Goal: Task Accomplishment & Management: Use online tool/utility

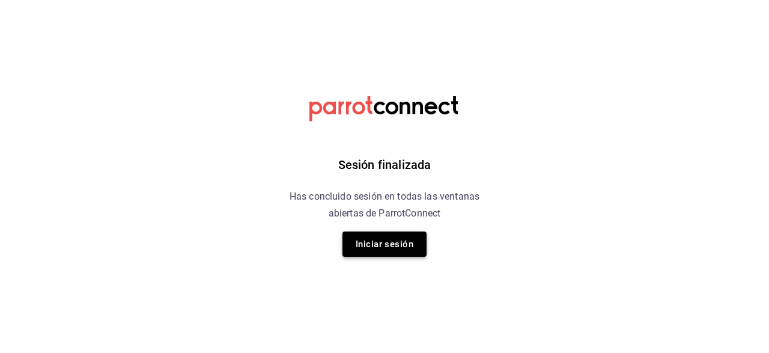
click at [379, 239] on button "Iniciar sesión" at bounding box center [385, 243] width 84 height 25
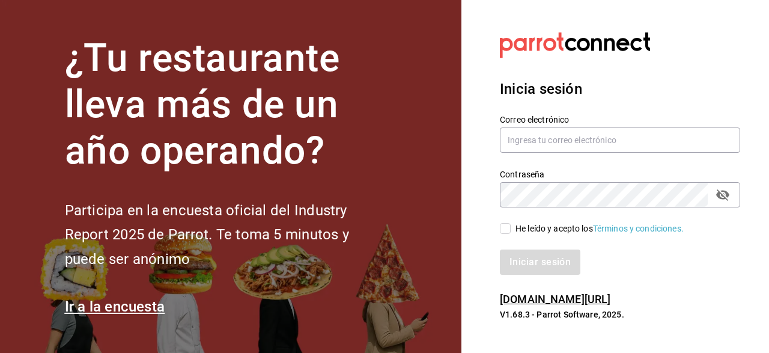
type input "hijasdelaenchilada2018@gmail.com"
click at [505, 230] on input "He leído y acepto los Términos y condiciones." at bounding box center [505, 228] width 11 height 11
checkbox input "true"
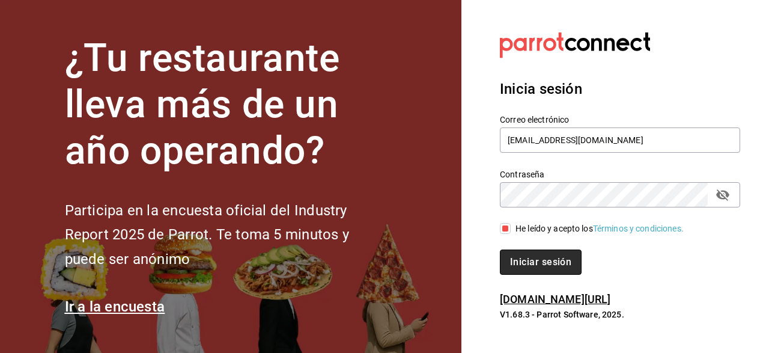
click at [515, 259] on button "Iniciar sesión" at bounding box center [541, 261] width 82 height 25
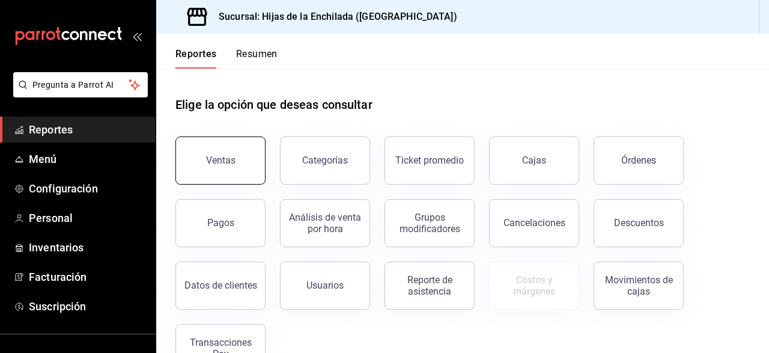
click at [195, 154] on button "Ventas" at bounding box center [220, 160] width 90 height 48
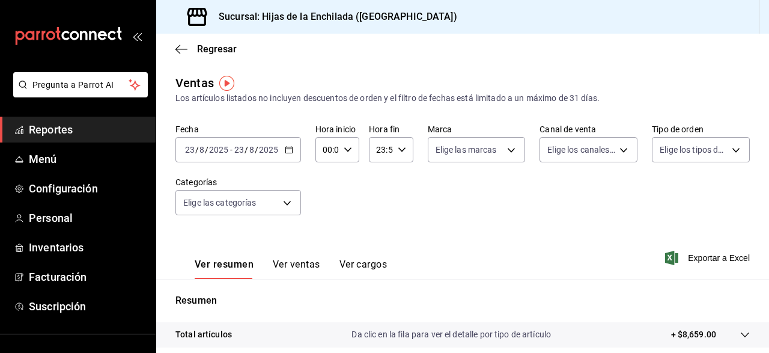
click at [88, 127] on span "Reportes" at bounding box center [87, 129] width 117 height 16
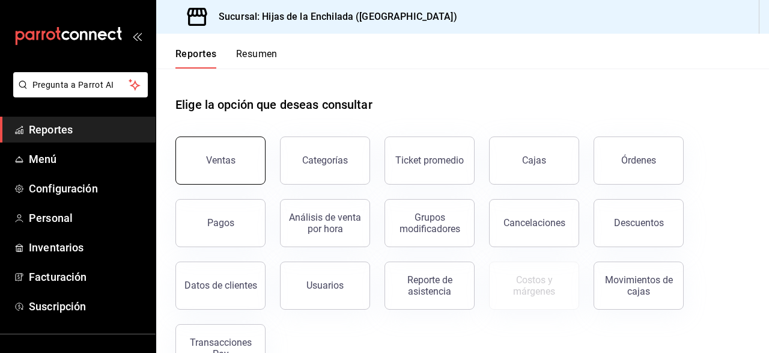
click at [225, 165] on div "Ventas" at bounding box center [220, 159] width 29 height 11
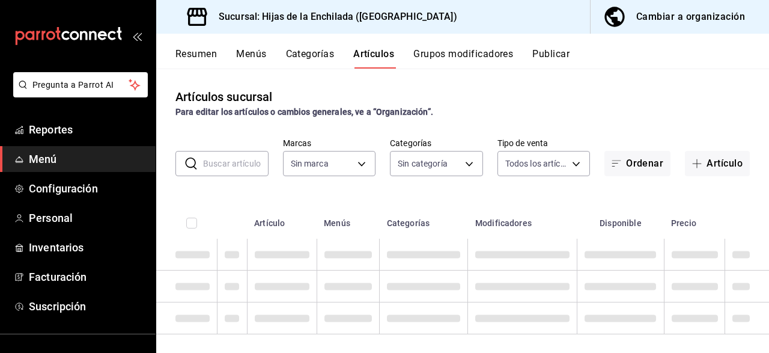
type input "6a50c368-f85e-47bc-b98a-ba75d7e521c6"
type input "3dc6cdd3-17d0-46b8-b90b-941a62dae284,5d6536b5-921b-420a-a9ee-5464ed42cfe9,f46c6…"
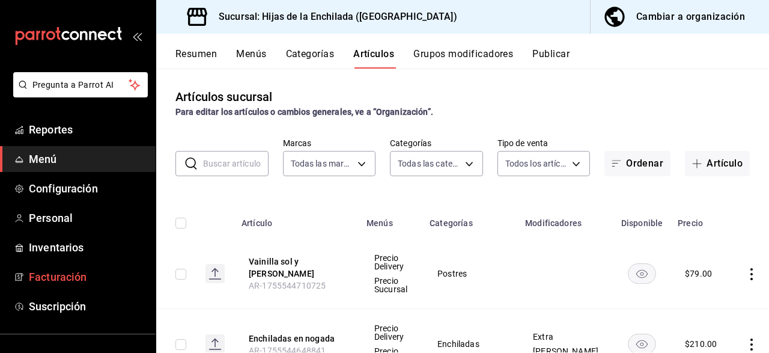
click at [46, 289] on link "Facturación" at bounding box center [78, 277] width 156 height 26
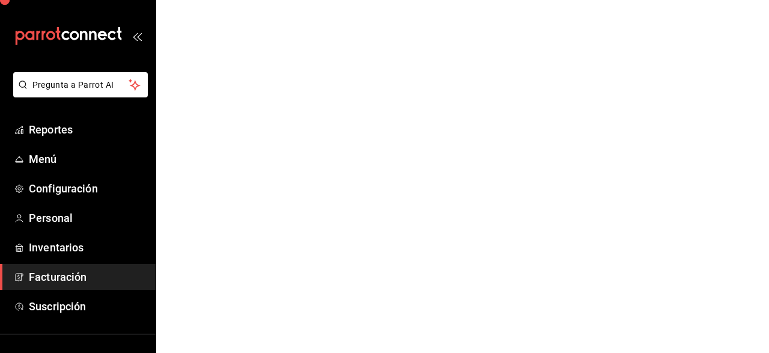
click at [46, 279] on span "Facturación" at bounding box center [87, 277] width 117 height 16
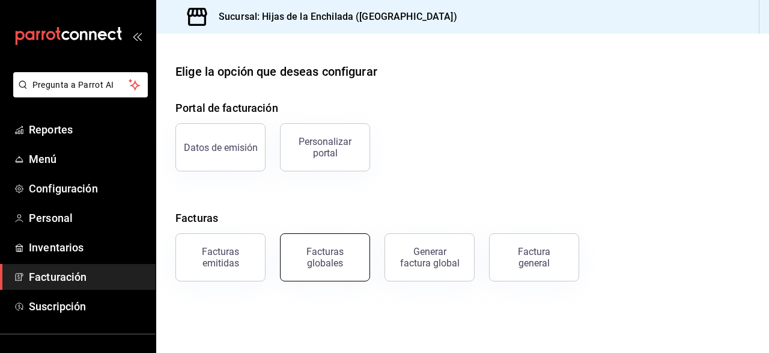
click at [308, 268] on button "Facturas globales" at bounding box center [325, 257] width 90 height 48
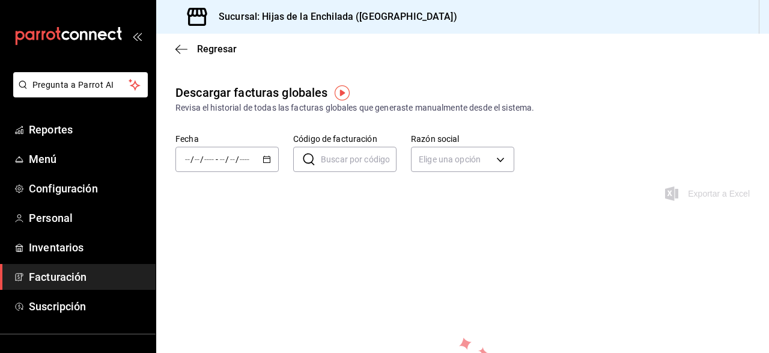
click at [261, 165] on div "/ / - / /" at bounding box center [226, 159] width 103 height 25
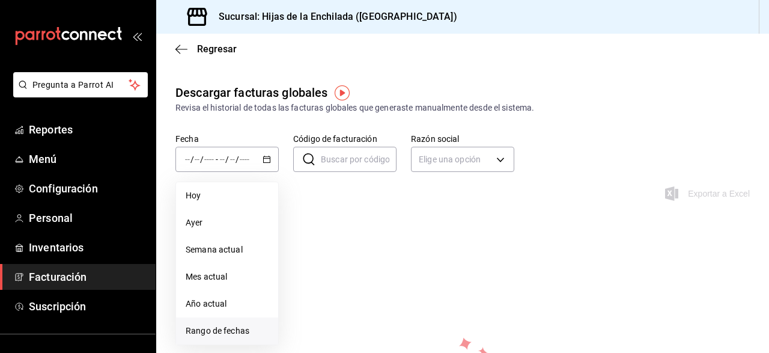
click at [213, 329] on span "Rango de fechas" at bounding box center [227, 330] width 83 height 13
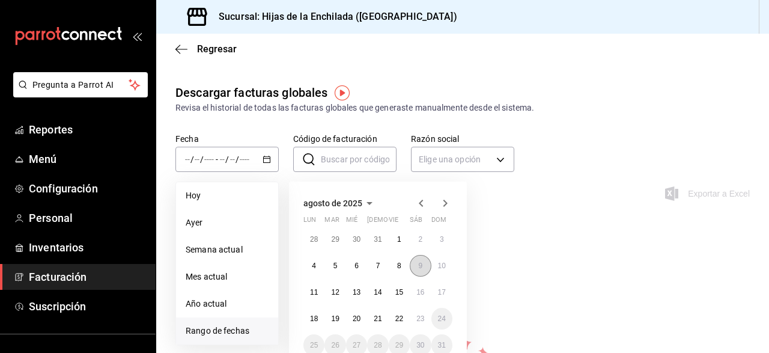
click at [420, 266] on abbr "9" at bounding box center [420, 265] width 4 height 8
click at [398, 297] on button "15" at bounding box center [399, 292] width 21 height 22
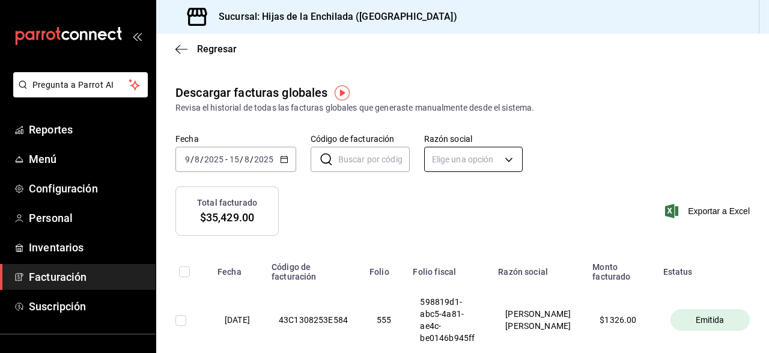
click at [479, 152] on body "Pregunta a Parrot AI Reportes Menú Configuración Personal Inventarios Facturaci…" at bounding box center [384, 176] width 769 height 353
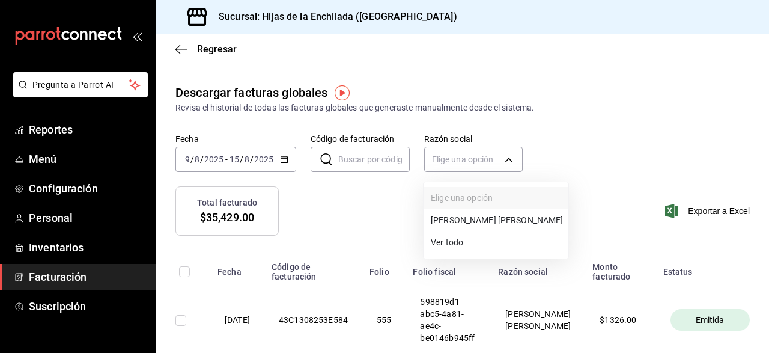
click at [283, 165] on div at bounding box center [384, 176] width 769 height 353
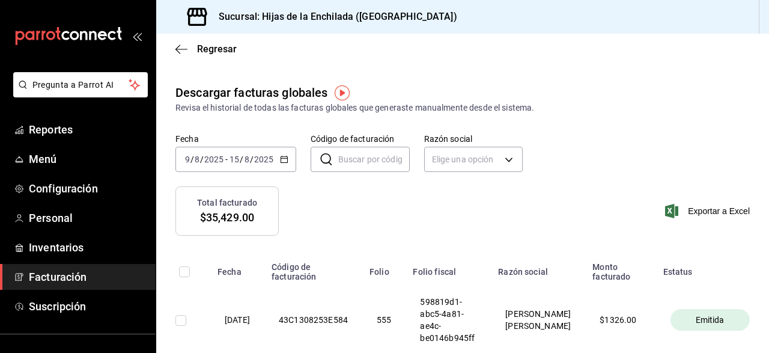
click at [284, 161] on icon "button" at bounding box center [284, 159] width 8 height 8
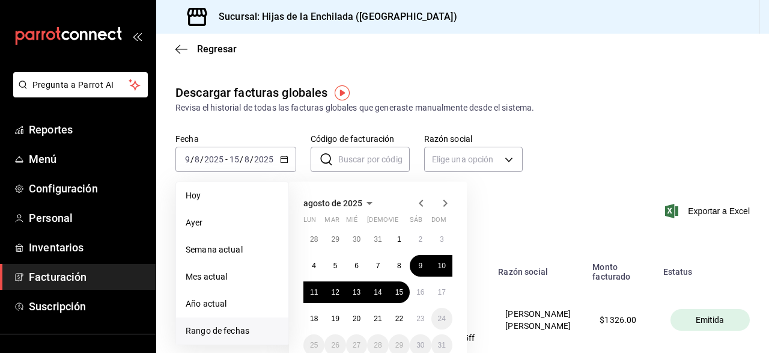
click at [46, 273] on span "Facturación" at bounding box center [87, 277] width 117 height 16
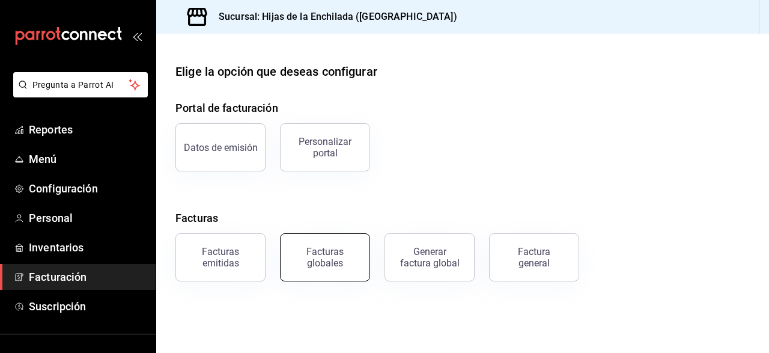
click at [355, 255] on div "Facturas globales" at bounding box center [325, 257] width 75 height 23
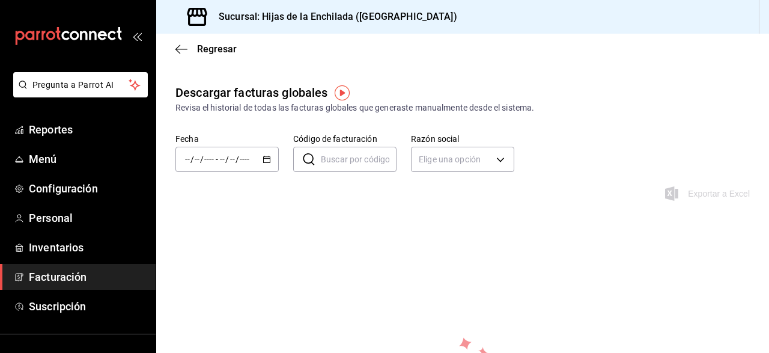
click at [99, 272] on span "Facturación" at bounding box center [87, 277] width 117 height 16
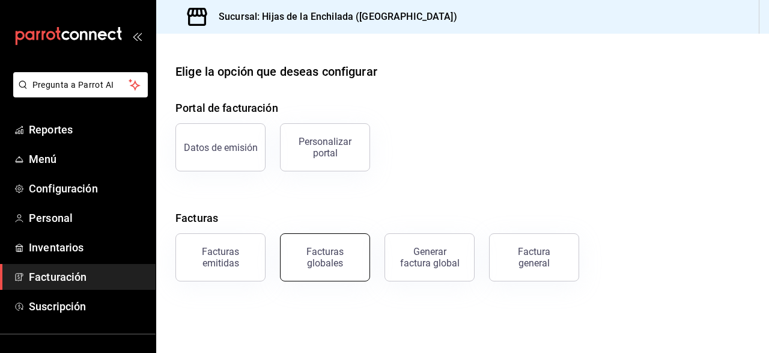
click at [355, 265] on div "Facturas globales" at bounding box center [325, 257] width 75 height 23
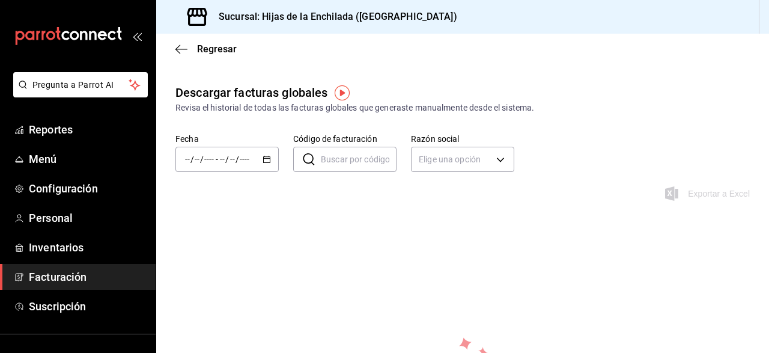
click at [103, 276] on span "Facturación" at bounding box center [87, 277] width 117 height 16
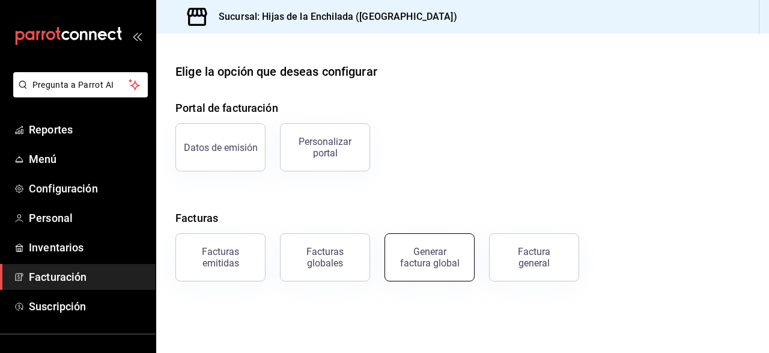
click at [402, 275] on button "Generar factura global" at bounding box center [430, 257] width 90 height 48
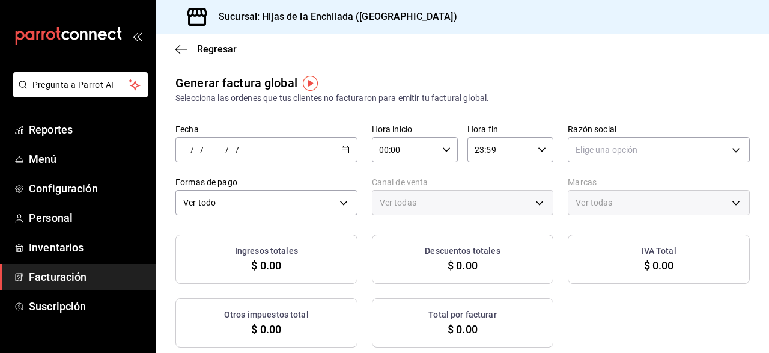
type input "PARROT,UBER_EATS,RAPPI,DIDI_FOOD,ONLINE"
click at [349, 157] on div "/ / - / /" at bounding box center [266, 149] width 182 height 25
click at [256, 190] on span "Rango de fechas" at bounding box center [232, 186] width 93 height 13
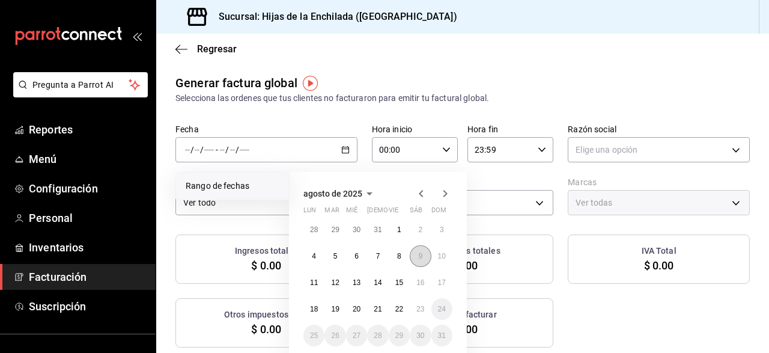
click at [424, 256] on button "9" at bounding box center [420, 256] width 21 height 22
click at [392, 283] on button "15" at bounding box center [399, 283] width 21 height 22
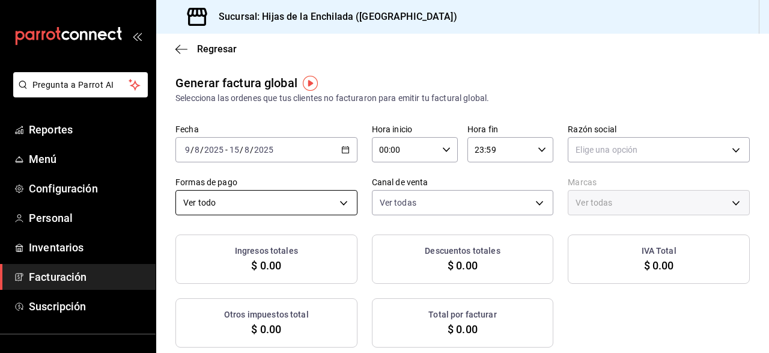
click at [349, 197] on body "Pregunta a Parrot AI Reportes Menú Configuración Personal Inventarios Facturaci…" at bounding box center [384, 176] width 769 height 353
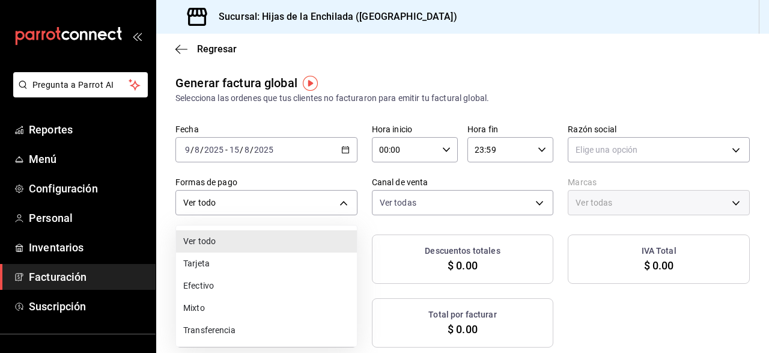
click at [258, 261] on li "Tarjeta" at bounding box center [266, 263] width 181 height 22
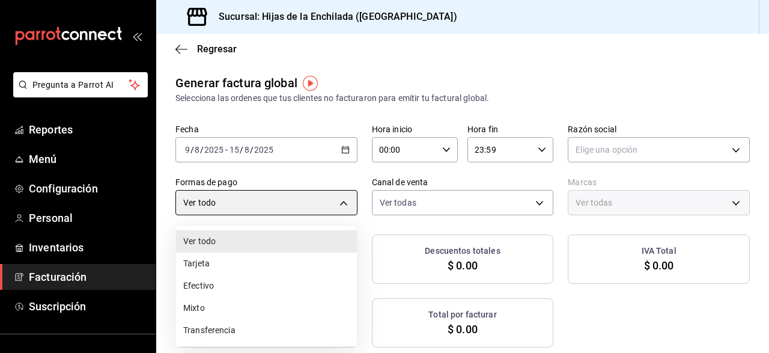
type input "CARD"
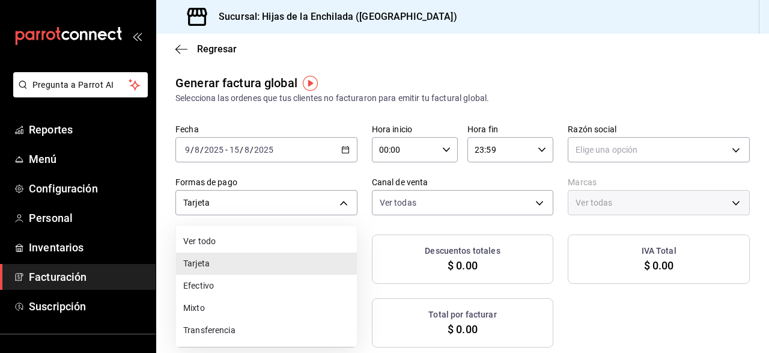
click at [324, 261] on li "Tarjeta" at bounding box center [266, 263] width 181 height 22
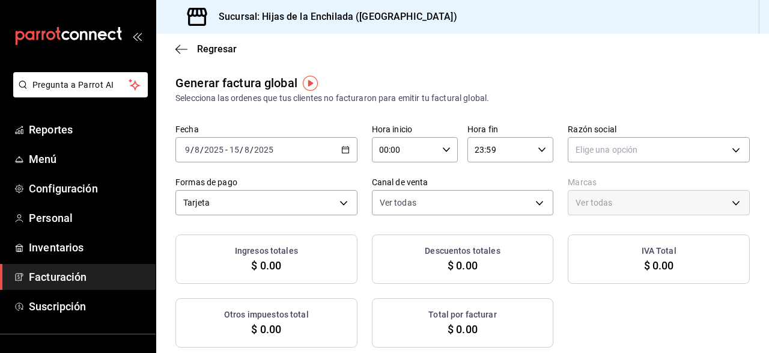
click at [699, 303] on div "Ingresos totales $ 0.00 Descuentos totales $ 0.00 IVA Total $ 0.00 Otros impues…" at bounding box center [462, 290] width 574 height 113
click at [609, 153] on body "Pregunta a Parrot AI Reportes Menú Configuración Personal Inventarios Facturaci…" at bounding box center [384, 176] width 769 height 353
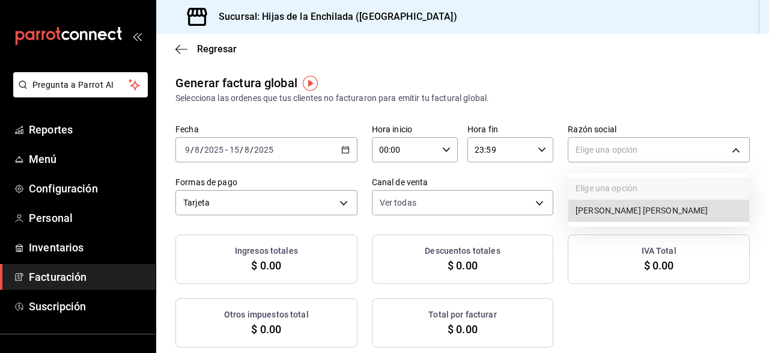
click at [607, 212] on li "[PERSON_NAME] [PERSON_NAME]" at bounding box center [658, 210] width 181 height 22
type input "9b8a7a3b-ef89-45a9-a3a0-c2611743b75f"
type input "6a50c368-f85e-47bc-b98a-ba75d7e521c6"
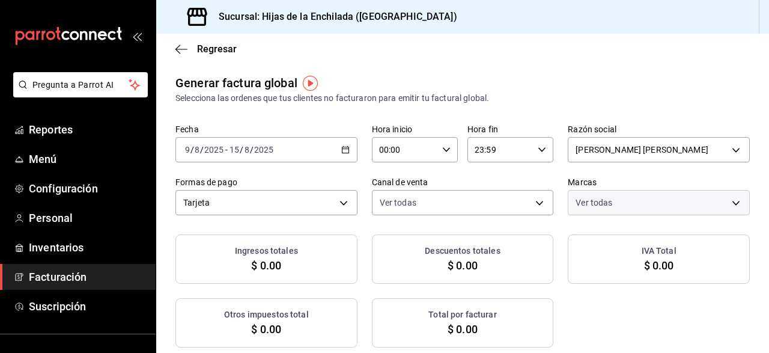
checkbox input "true"
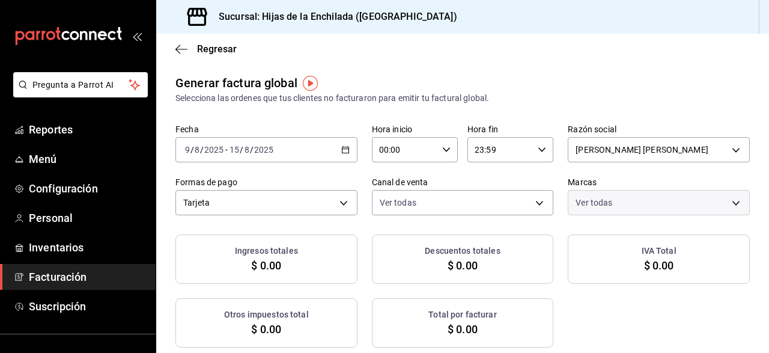
checkbox input "true"
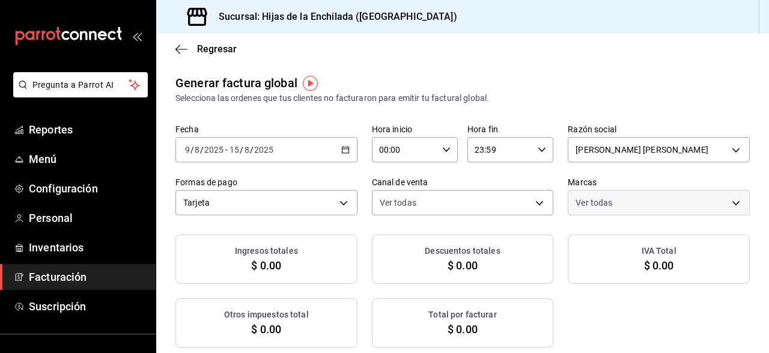
checkbox input "true"
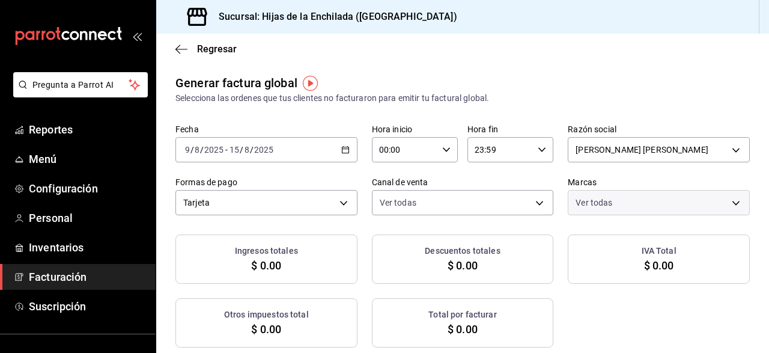
checkbox input "true"
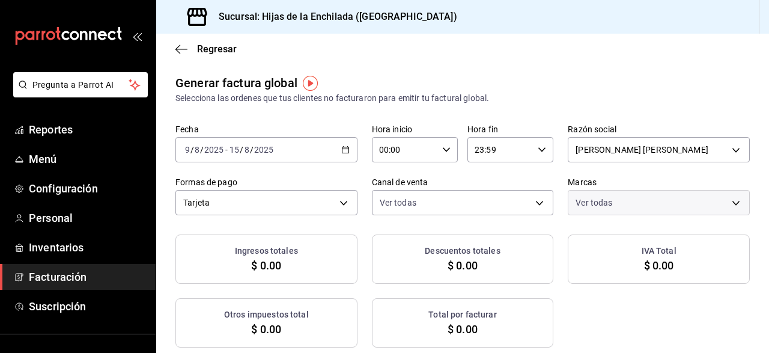
checkbox input "true"
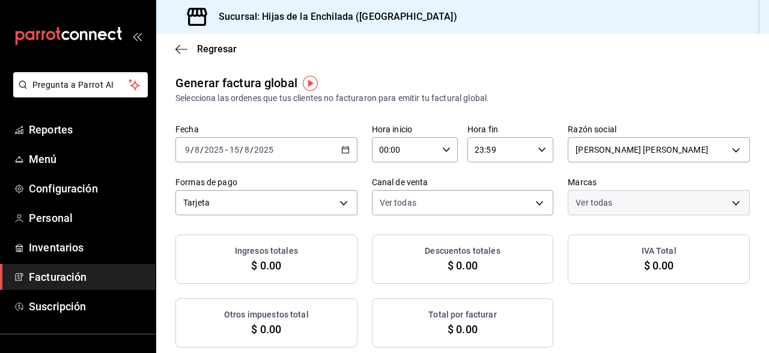
checkbox input "true"
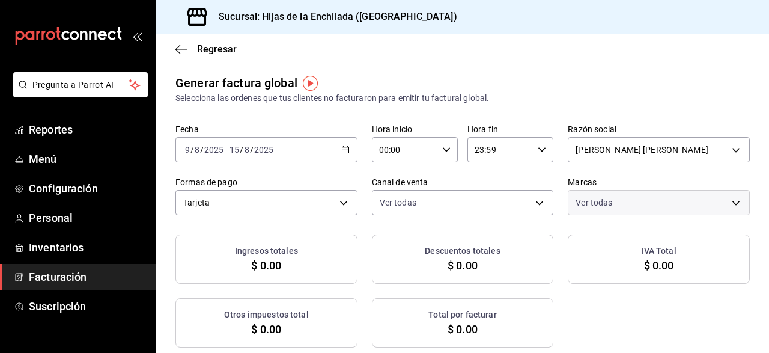
checkbox input "true"
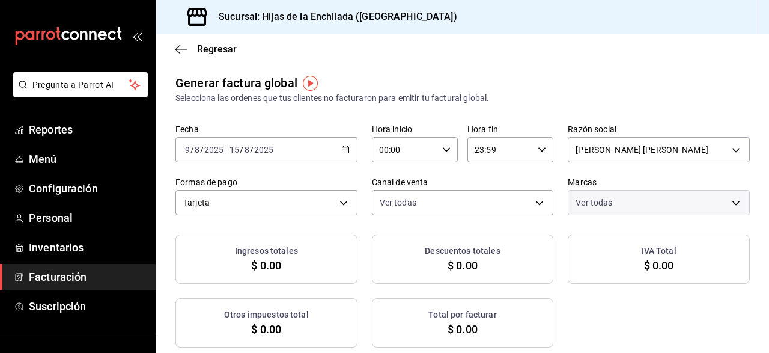
checkbox input "true"
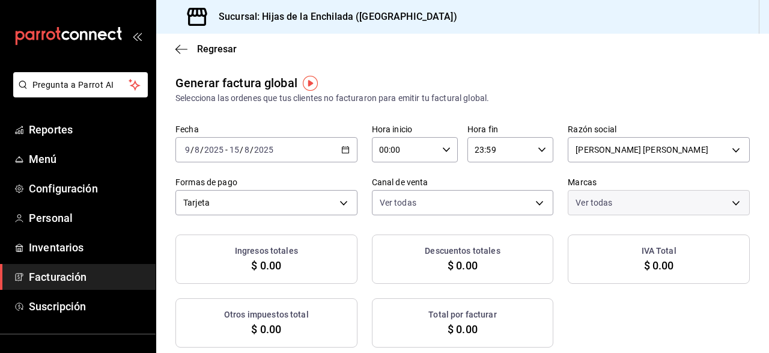
checkbox input "true"
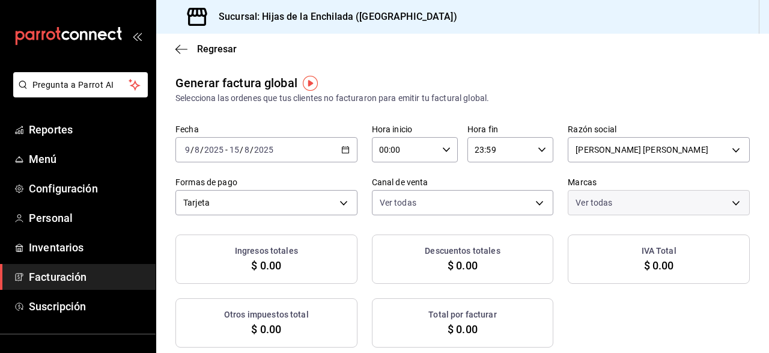
checkbox input "true"
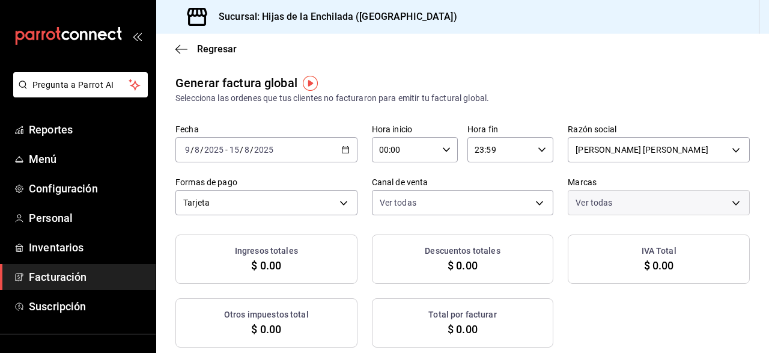
checkbox input "true"
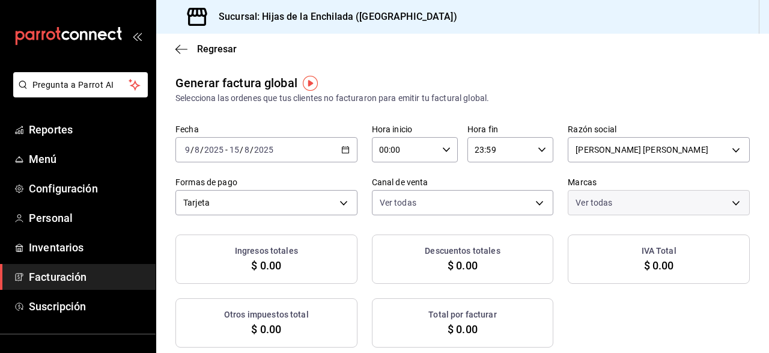
checkbox input "true"
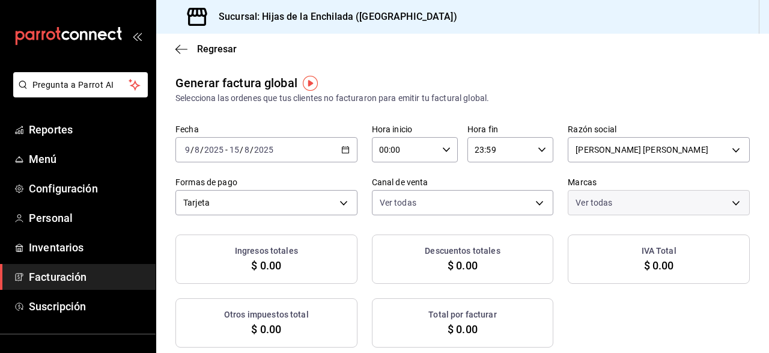
checkbox input "true"
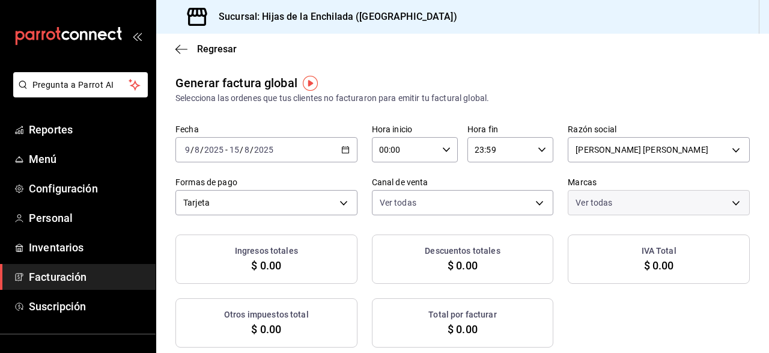
checkbox input "true"
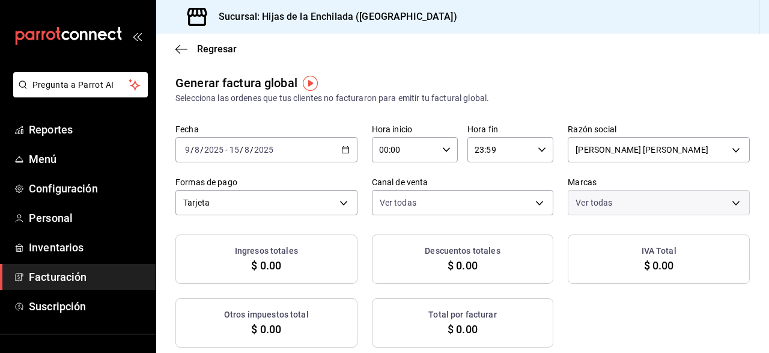
checkbox input "true"
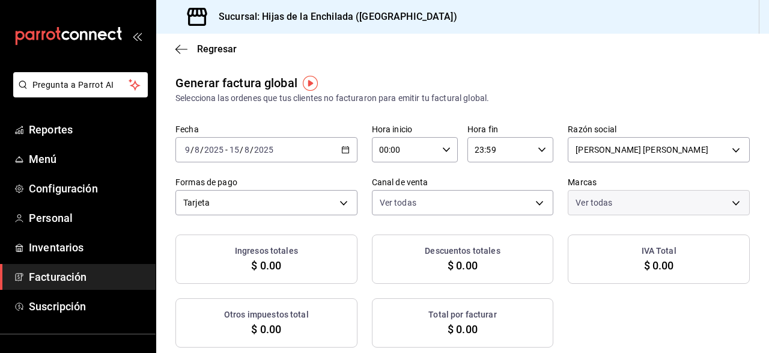
checkbox input "true"
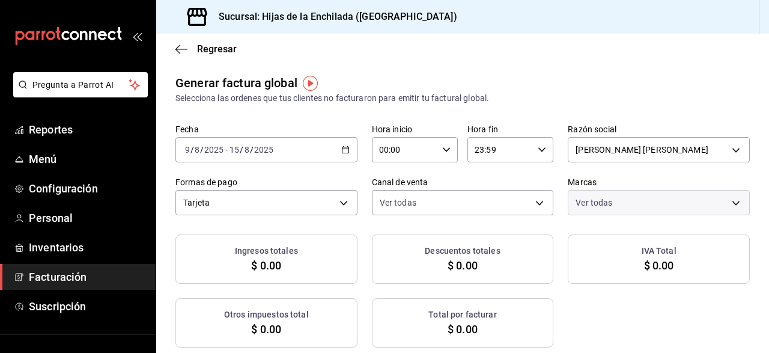
checkbox input "true"
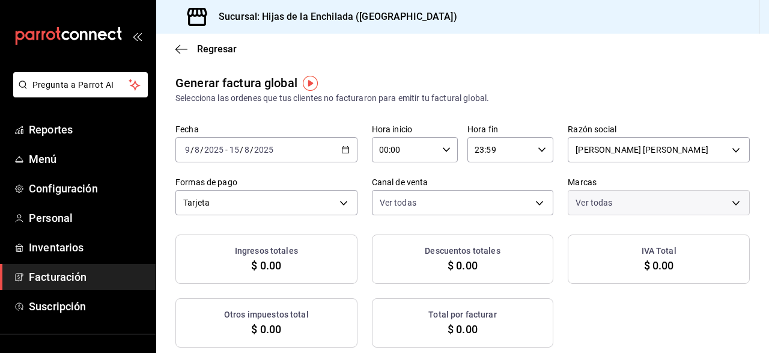
checkbox input "true"
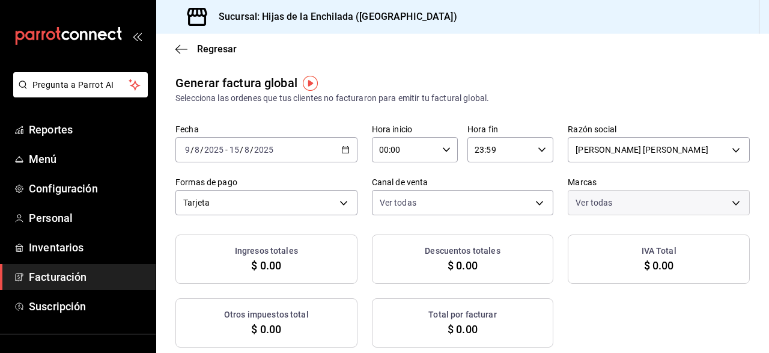
checkbox input "true"
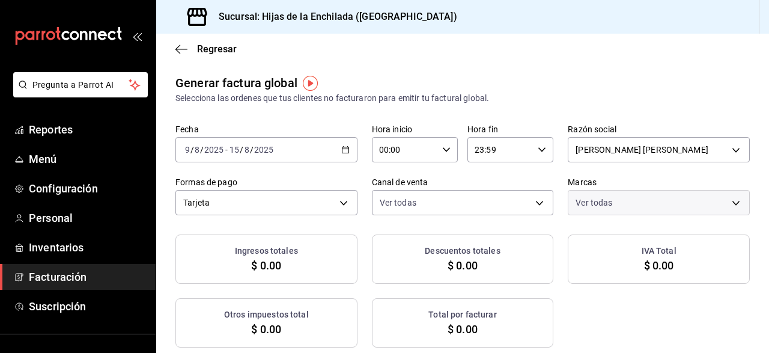
checkbox input "true"
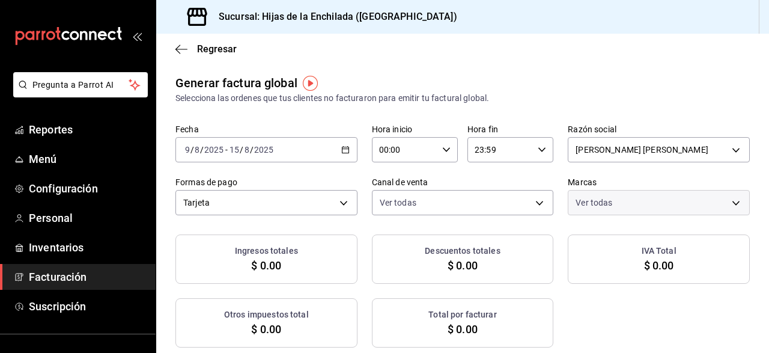
checkbox input "true"
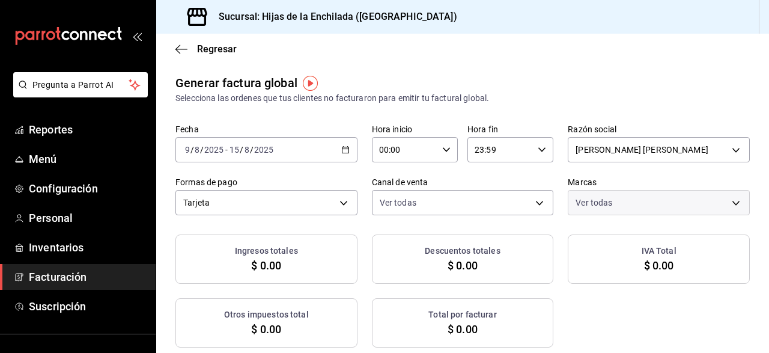
checkbox input "true"
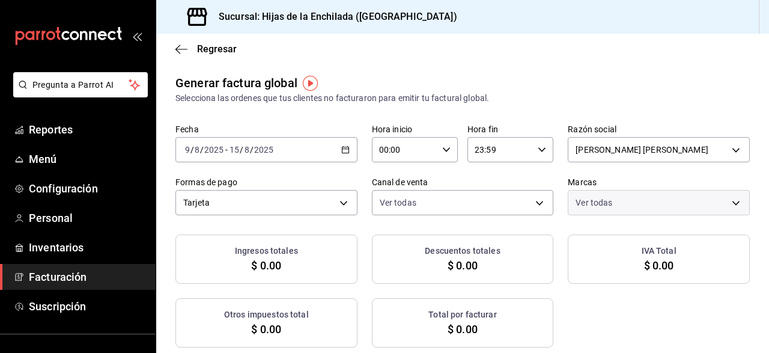
checkbox input "true"
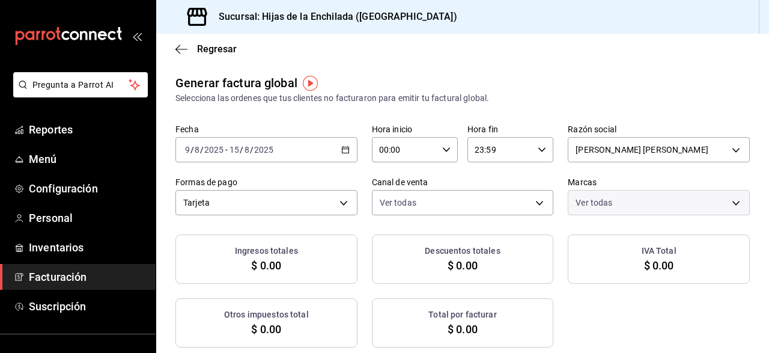
checkbox input "true"
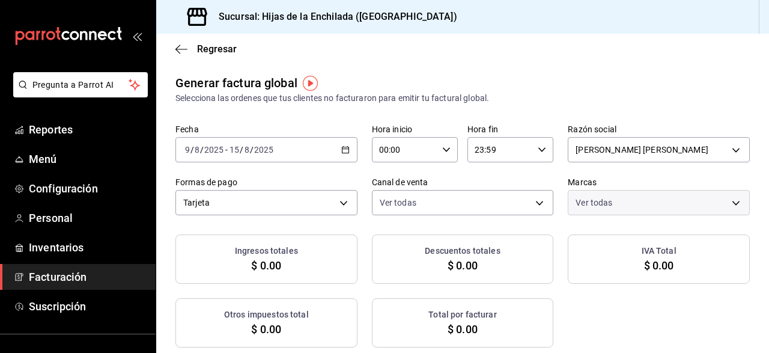
checkbox input "true"
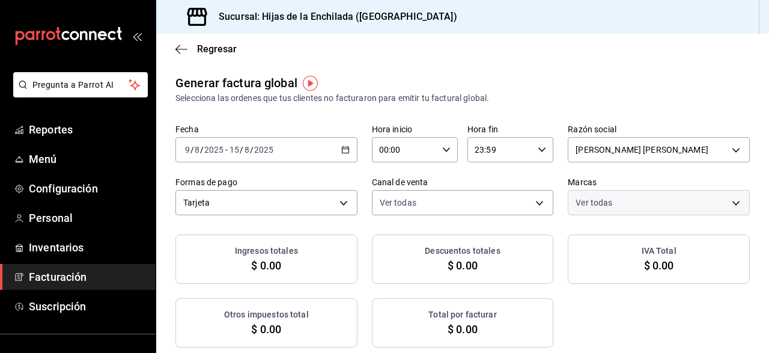
checkbox input "true"
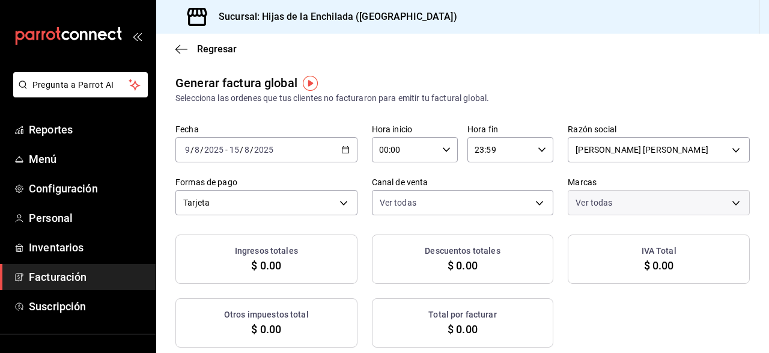
checkbox input "true"
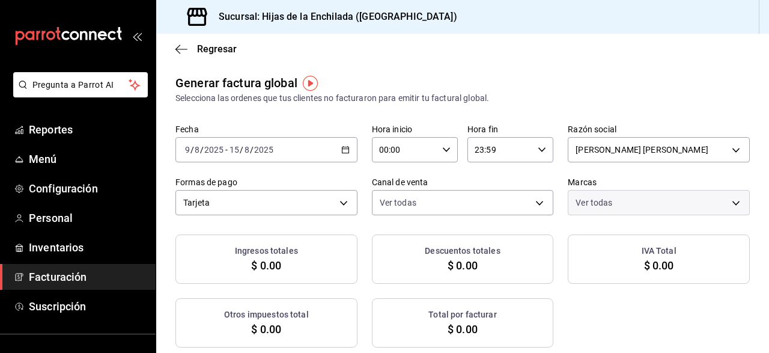
checkbox input "true"
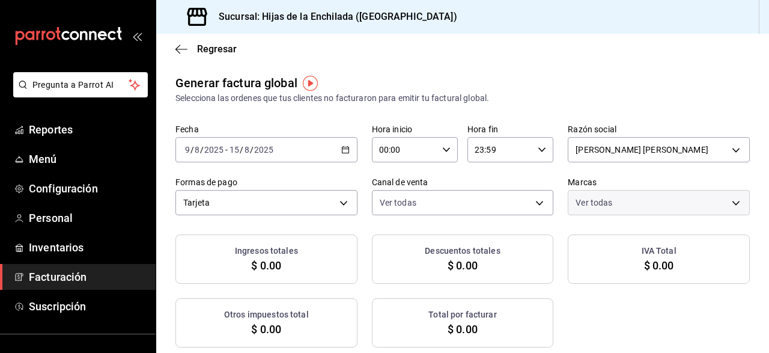
checkbox input "true"
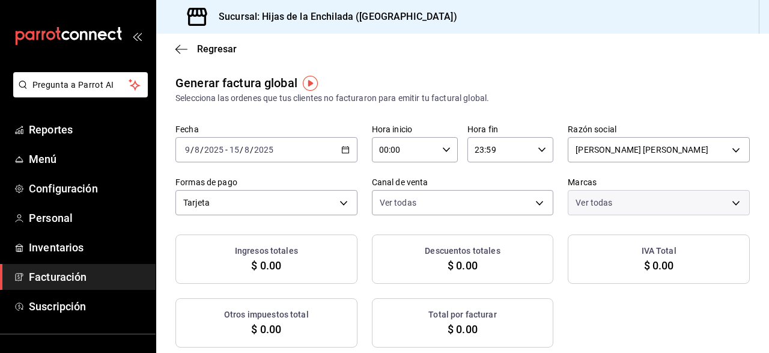
checkbox input "true"
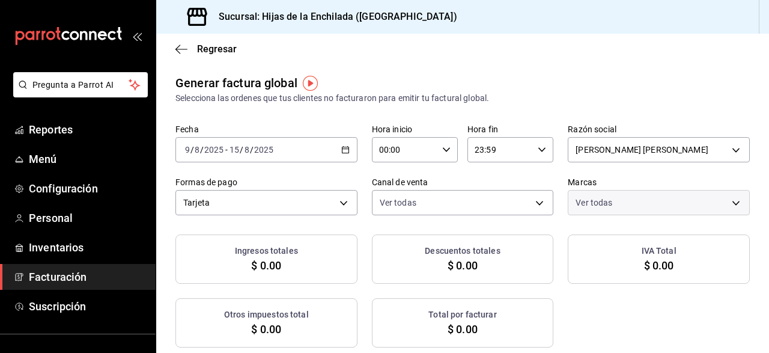
checkbox input "true"
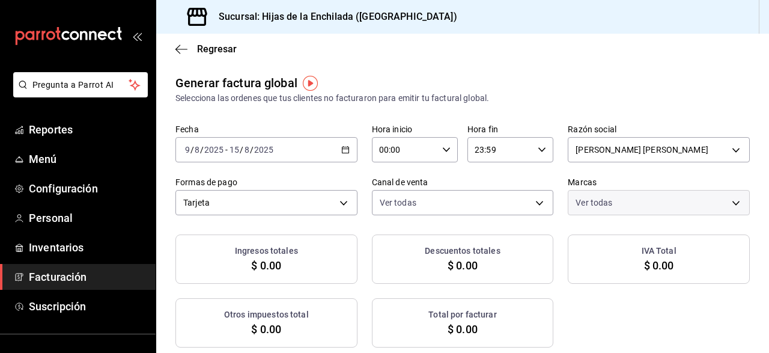
checkbox input "true"
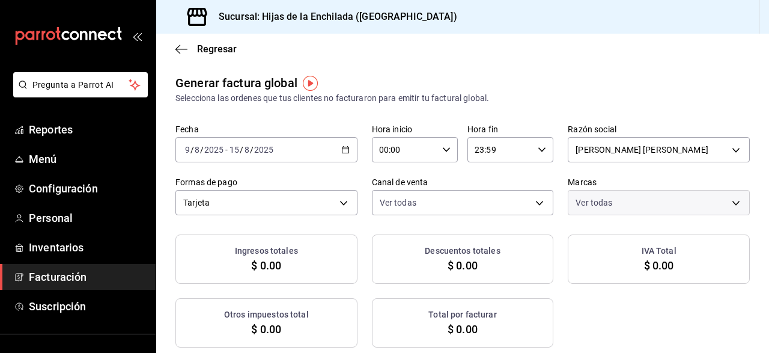
checkbox input "true"
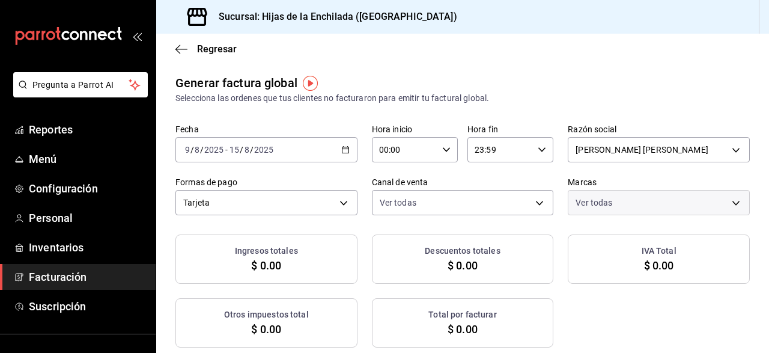
checkbox input "true"
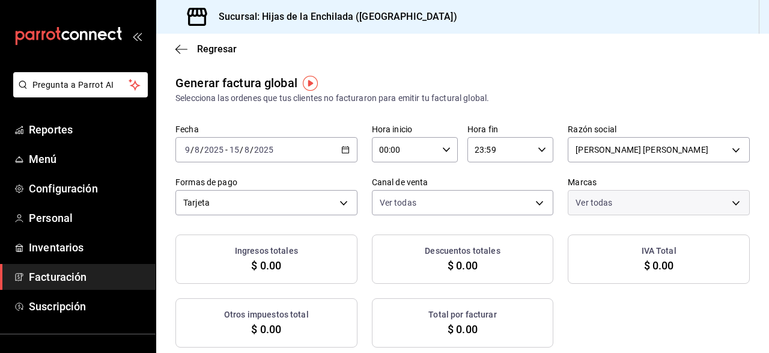
checkbox input "true"
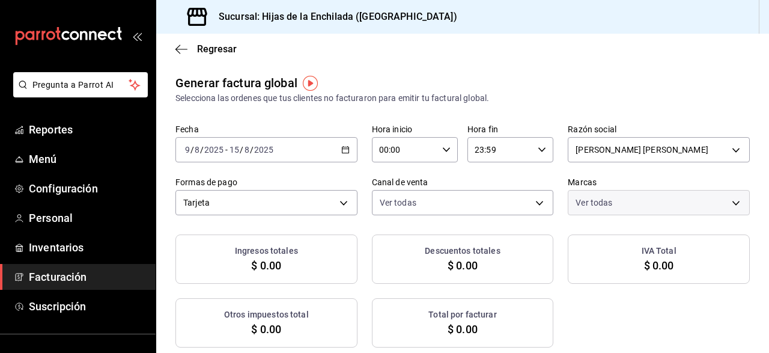
checkbox input "true"
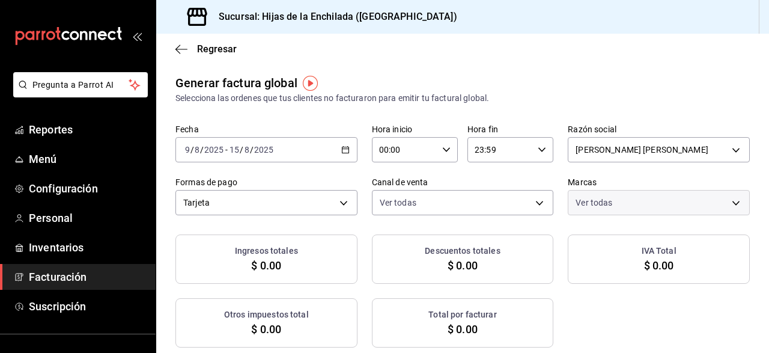
checkbox input "true"
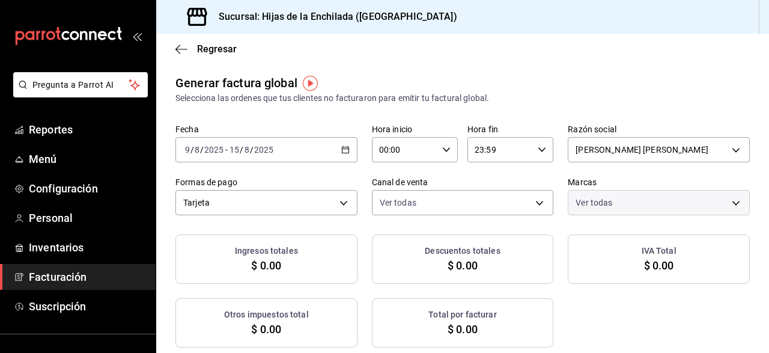
checkbox input "true"
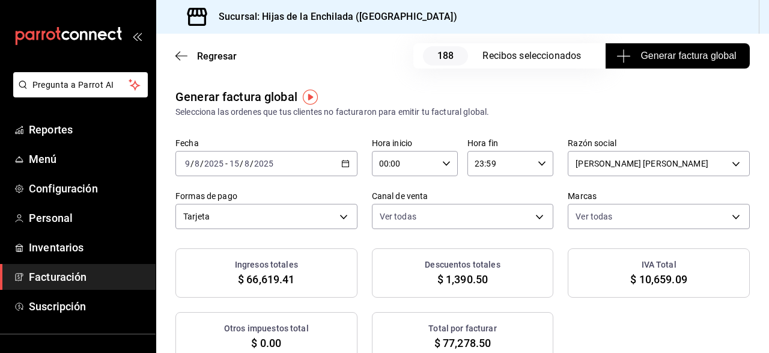
click at [543, 100] on div "Generar factura global Selecciona las ordenes que tus clientes no facturaron pa…" at bounding box center [462, 103] width 574 height 31
click at [675, 53] on span "Generar factura global" at bounding box center [677, 56] width 117 height 14
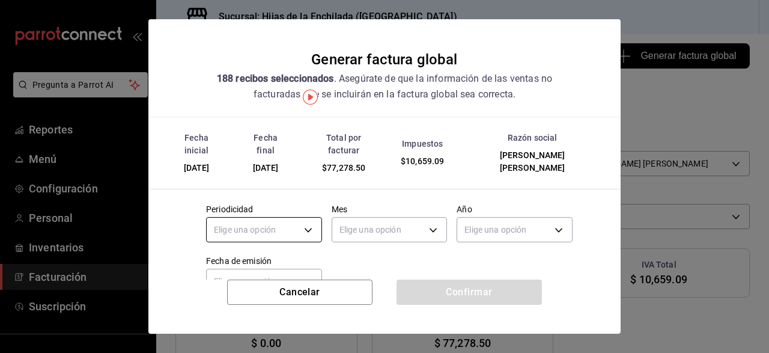
click at [315, 233] on body "Pregunta a Parrot AI Reportes Menú Configuración Personal Inventarios Facturaci…" at bounding box center [384, 176] width 769 height 353
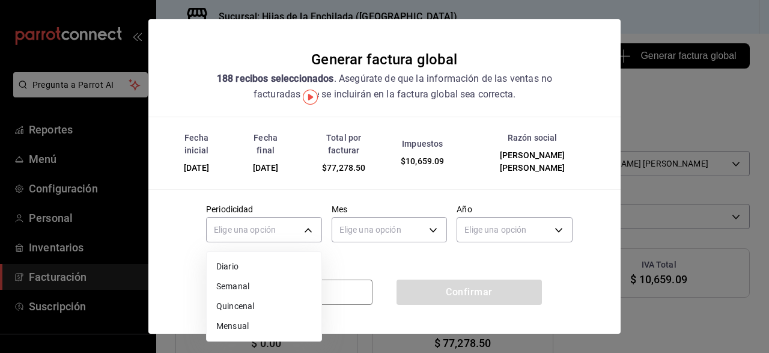
click at [381, 254] on div at bounding box center [384, 176] width 769 height 353
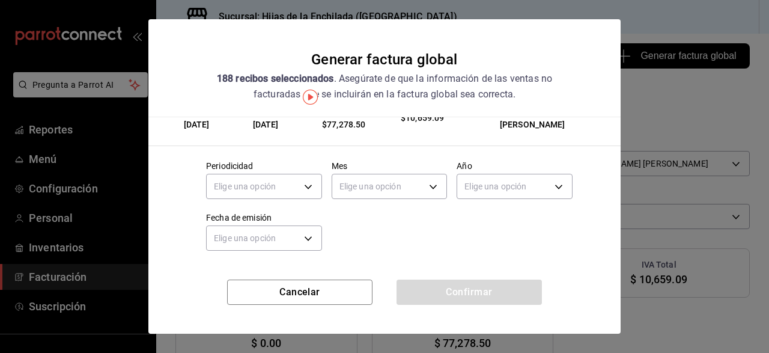
scroll to position [44, 0]
click at [311, 183] on body "Pregunta a Parrot AI Reportes Menú Configuración Personal Inventarios Facturaci…" at bounding box center [384, 176] width 769 height 353
click at [264, 227] on li "Diario" at bounding box center [264, 223] width 115 height 20
type input "DAILY"
click at [374, 195] on body "Pregunta a Parrot AI Reportes Menú Configuración Personal Inventarios Facturaci…" at bounding box center [384, 176] width 769 height 353
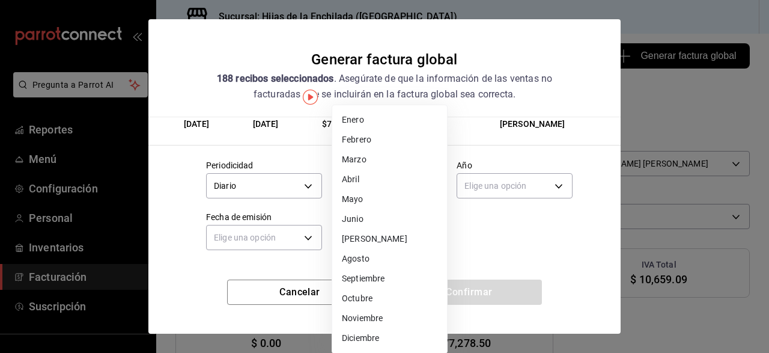
click at [371, 256] on li "Agosto" at bounding box center [389, 259] width 115 height 20
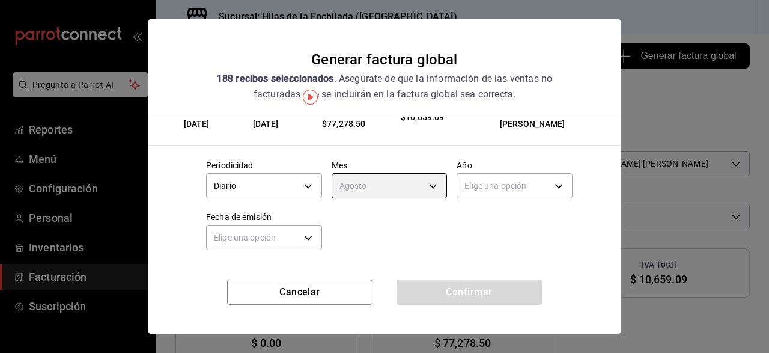
type input "8"
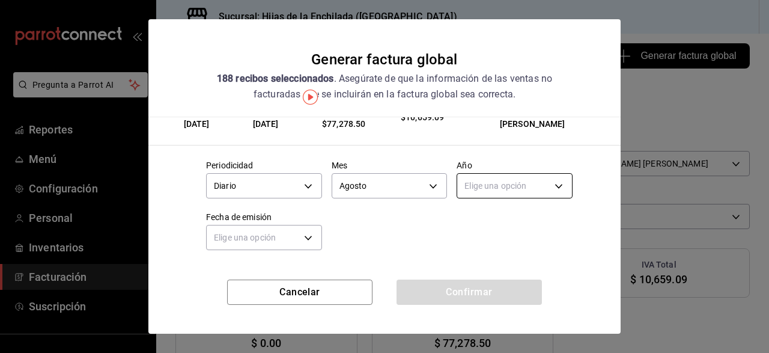
click at [475, 181] on body "Pregunta a Parrot AI Reportes Menú Configuración Personal Inventarios Facturaci…" at bounding box center [384, 176] width 769 height 353
click at [483, 218] on li "2025" at bounding box center [514, 223] width 115 height 20
type input "2025"
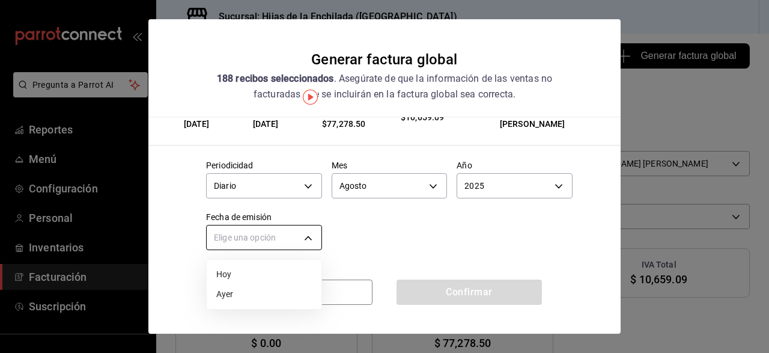
click at [291, 236] on body "Pregunta a Parrot AI Reportes Menú Configuración Personal Inventarios Facturaci…" at bounding box center [384, 176] width 769 height 353
click at [242, 276] on li "Hoy" at bounding box center [264, 274] width 115 height 20
type input "[DATE]"
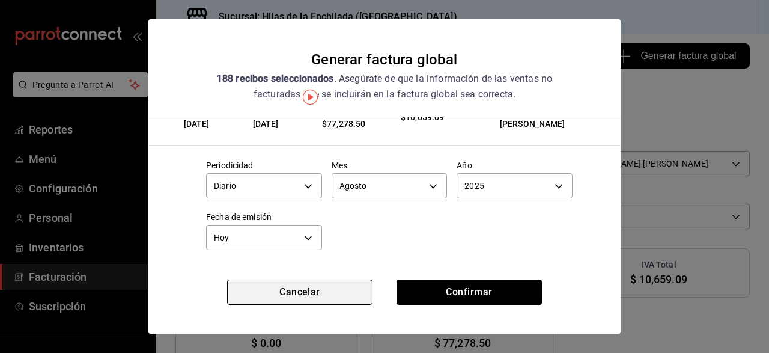
click at [263, 290] on button "Cancelar" at bounding box center [299, 291] width 145 height 25
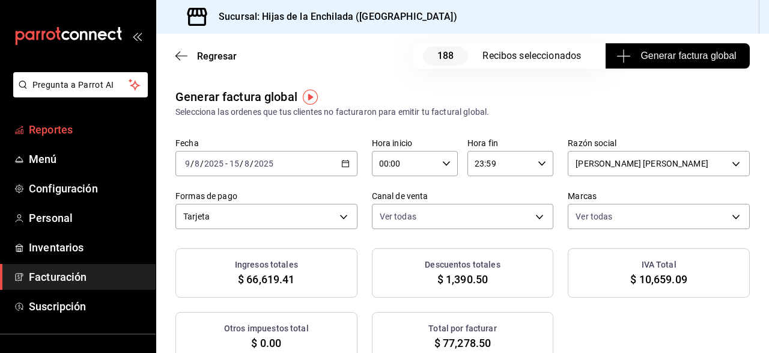
click at [56, 133] on span "Reportes" at bounding box center [87, 129] width 117 height 16
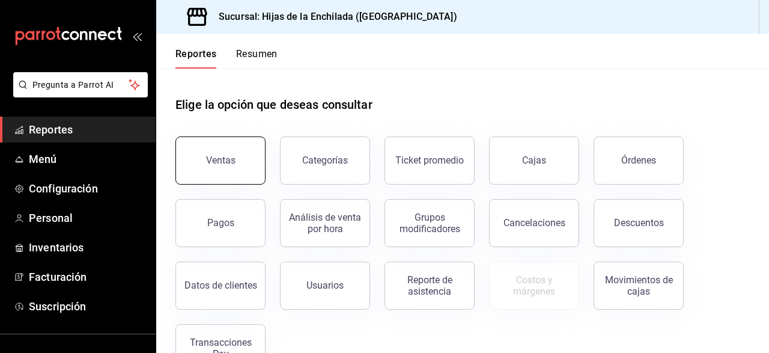
click at [242, 142] on button "Ventas" at bounding box center [220, 160] width 90 height 48
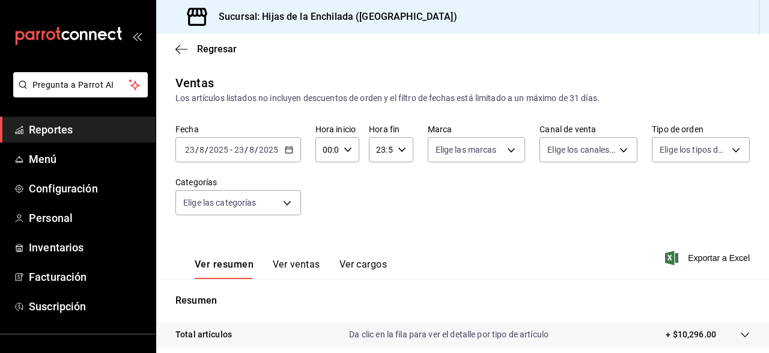
scroll to position [223, 0]
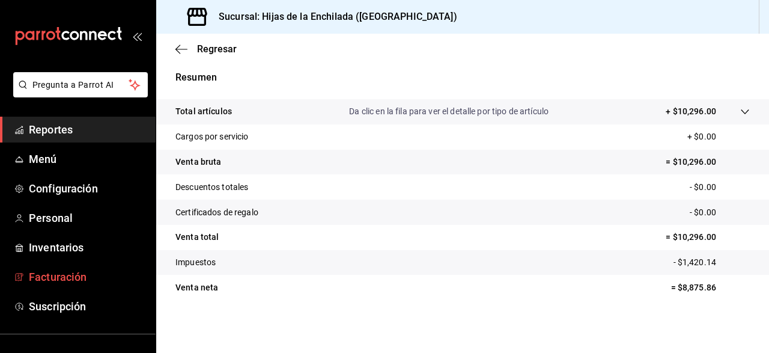
click at [62, 266] on link "Facturación" at bounding box center [78, 277] width 156 height 26
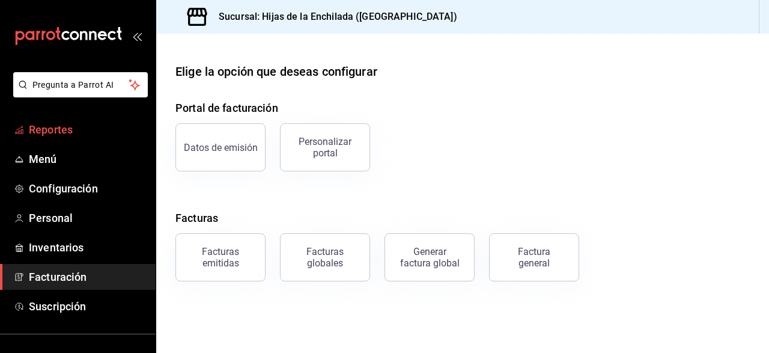
click at [56, 132] on span "Reportes" at bounding box center [87, 129] width 117 height 16
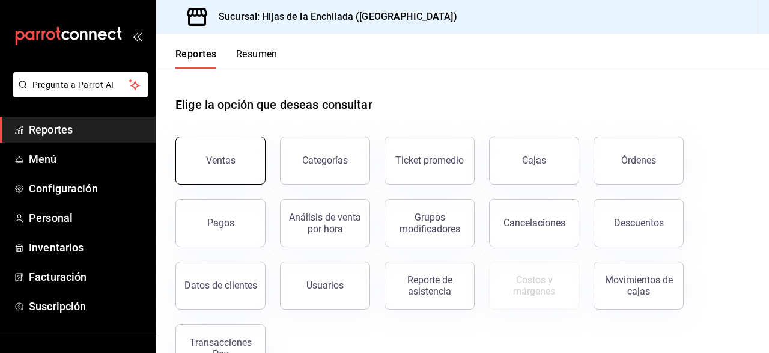
click at [222, 163] on div "Ventas" at bounding box center [220, 159] width 29 height 11
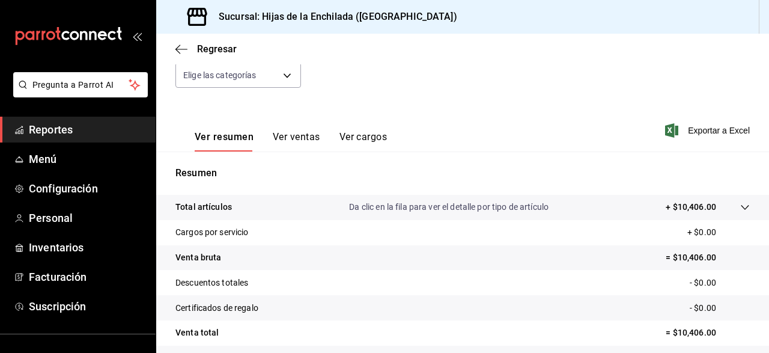
scroll to position [223, 0]
